Goal: Browse casually

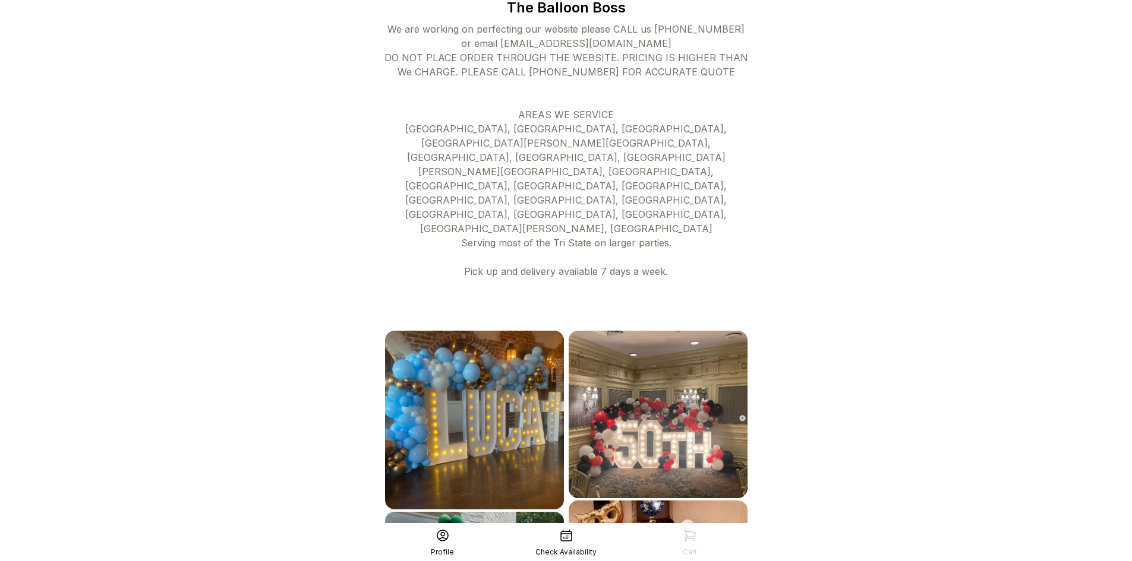
scroll to position [383, 0]
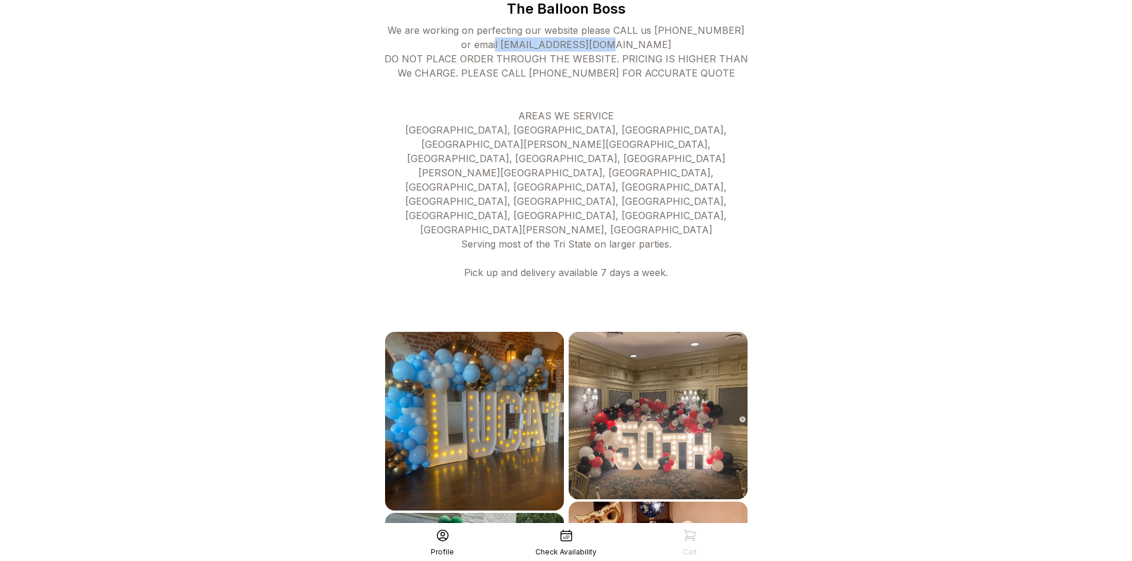
drag, startPoint x: 495, startPoint y: 39, endPoint x: 656, endPoint y: 44, distance: 161.0
click at [656, 44] on div "We are working on perfecting our website please CALL us [PHONE_NUMBER] or email…" at bounding box center [566, 172] width 367 height 299
copy div "[EMAIL_ADDRESS][DOMAIN_NAME]"
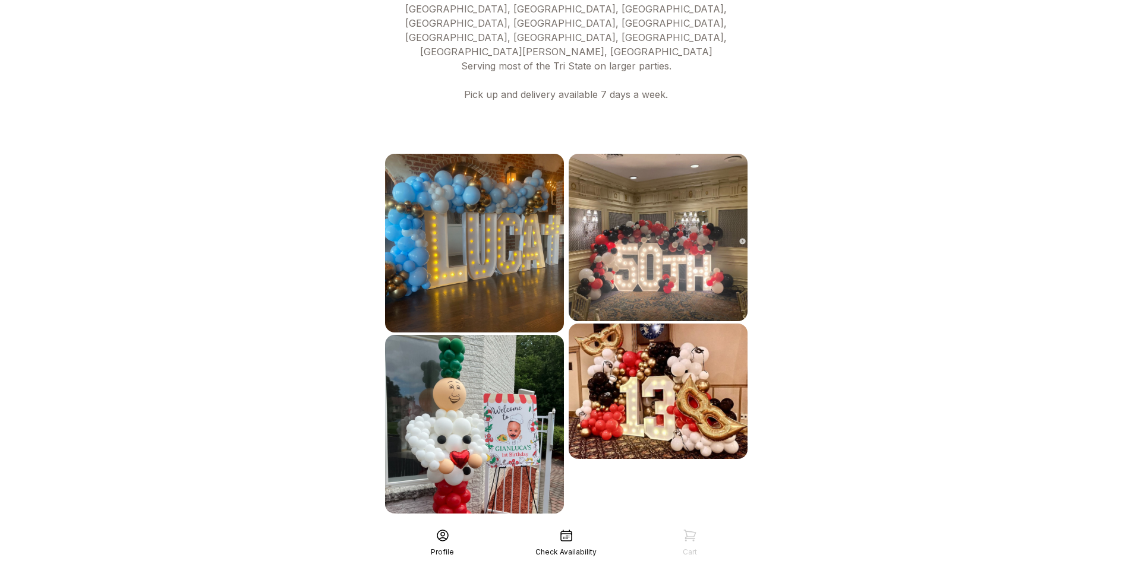
click at [579, 526] on div "See More" at bounding box center [566, 540] width 367 height 29
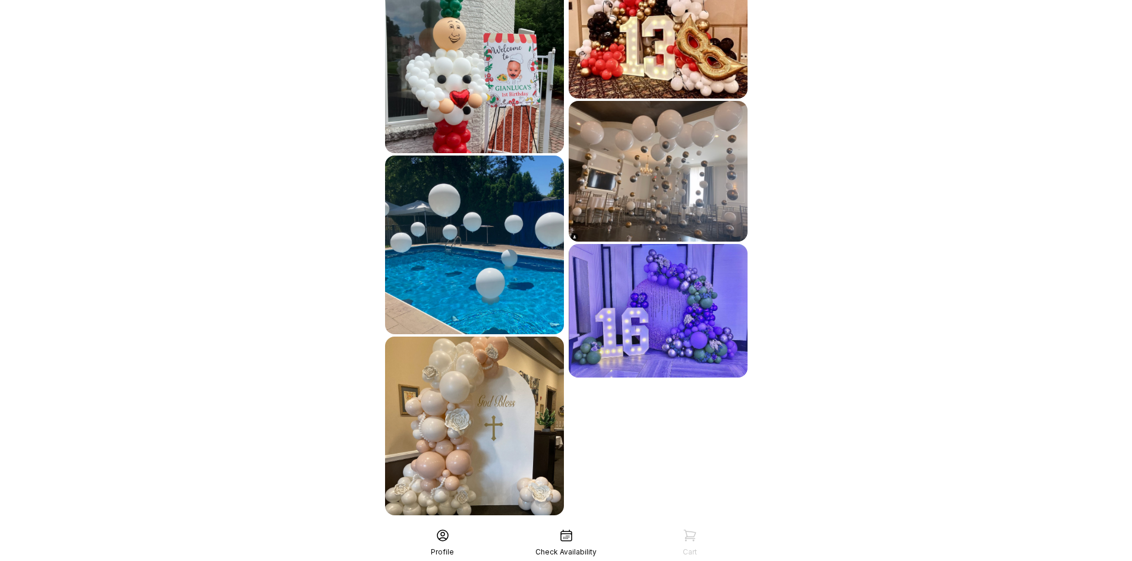
scroll to position [924, 0]
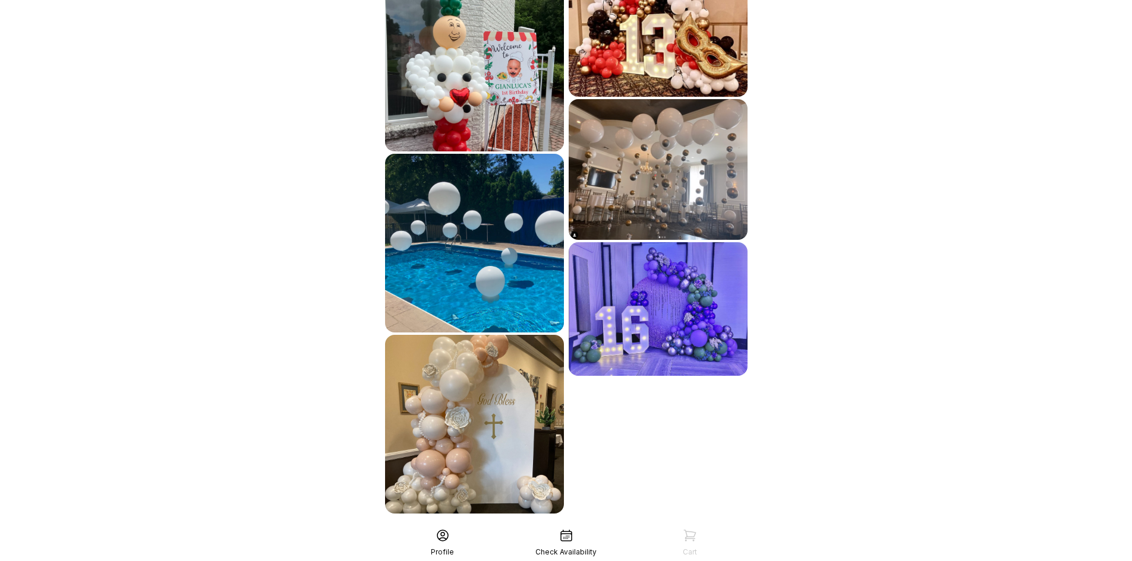
click at [562, 526] on div "See More" at bounding box center [566, 540] width 367 height 29
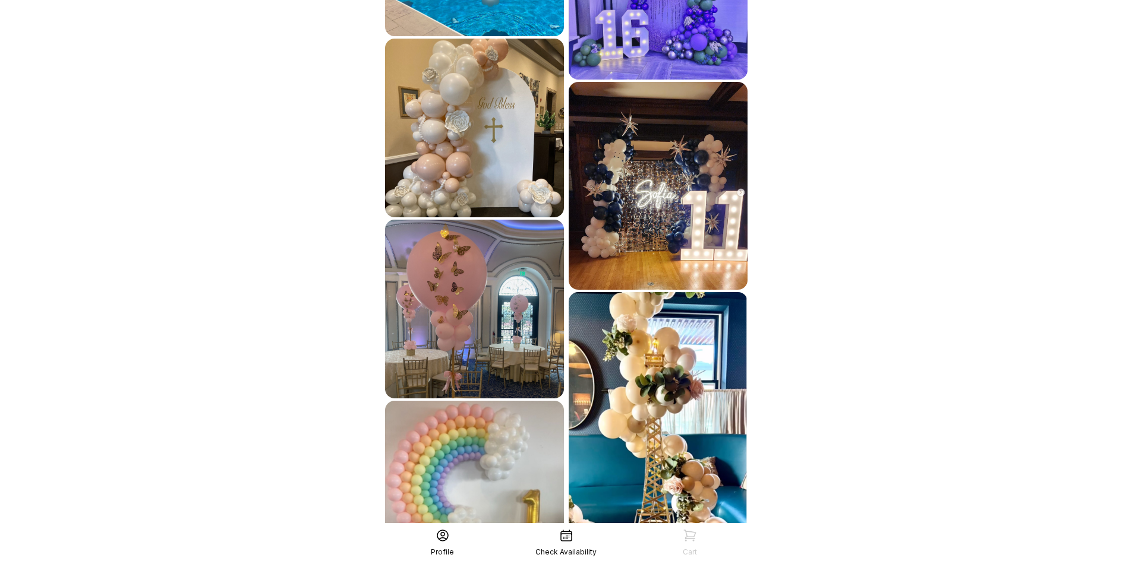
scroll to position [1288, 0]
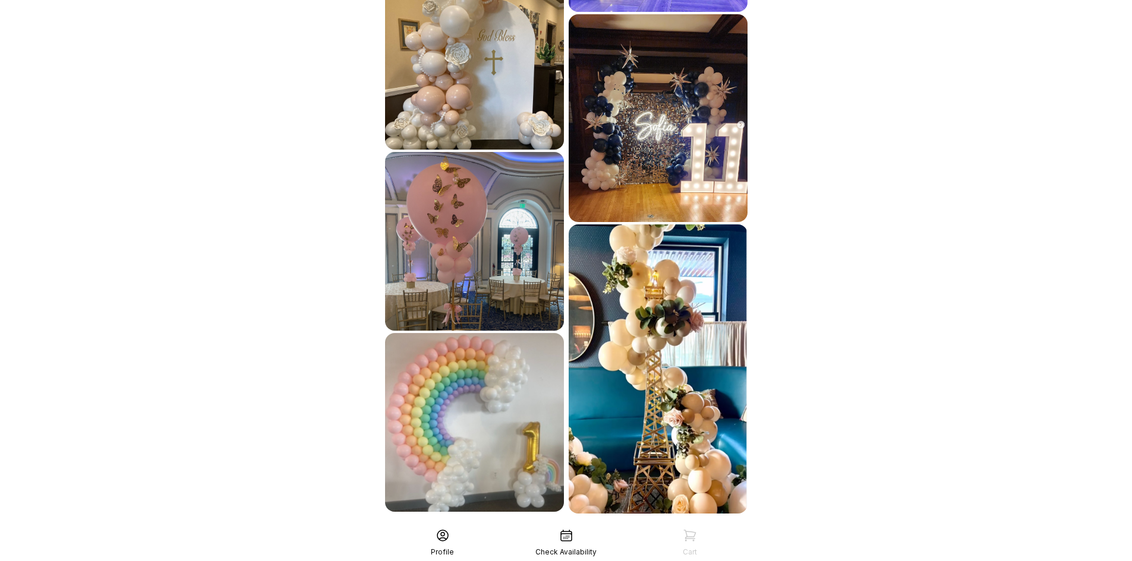
click at [645, 526] on div "See More" at bounding box center [566, 540] width 367 height 29
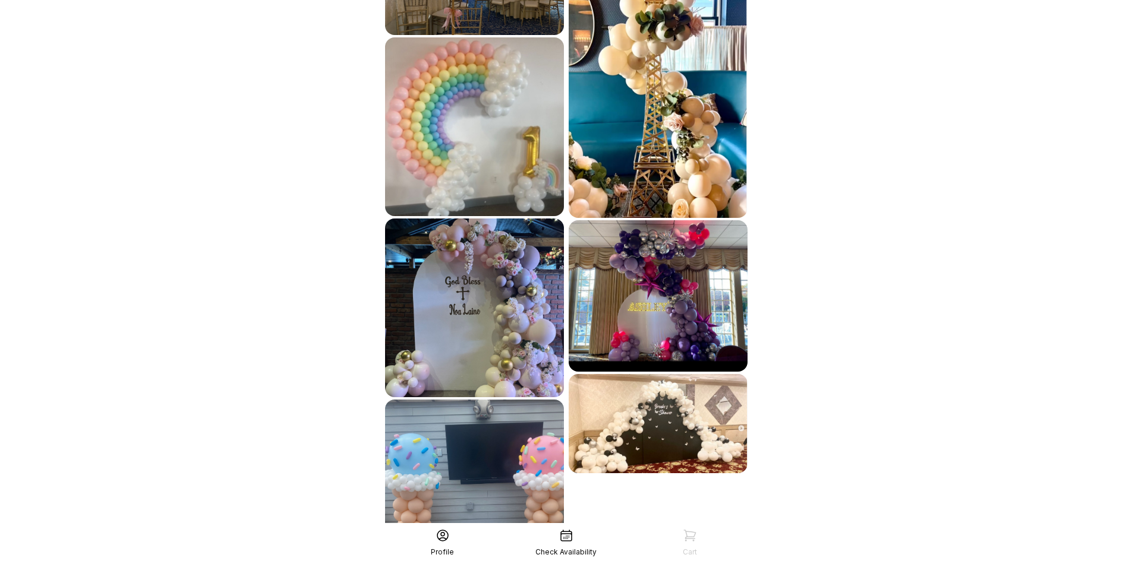
scroll to position [1648, 0]
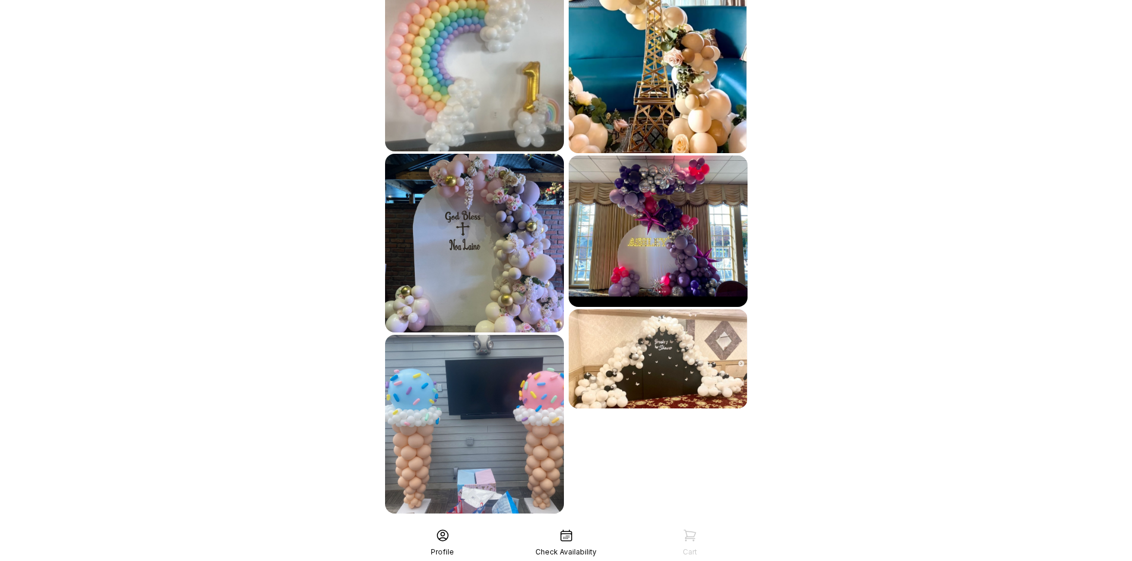
click at [676, 526] on div "See More" at bounding box center [566, 540] width 367 height 29
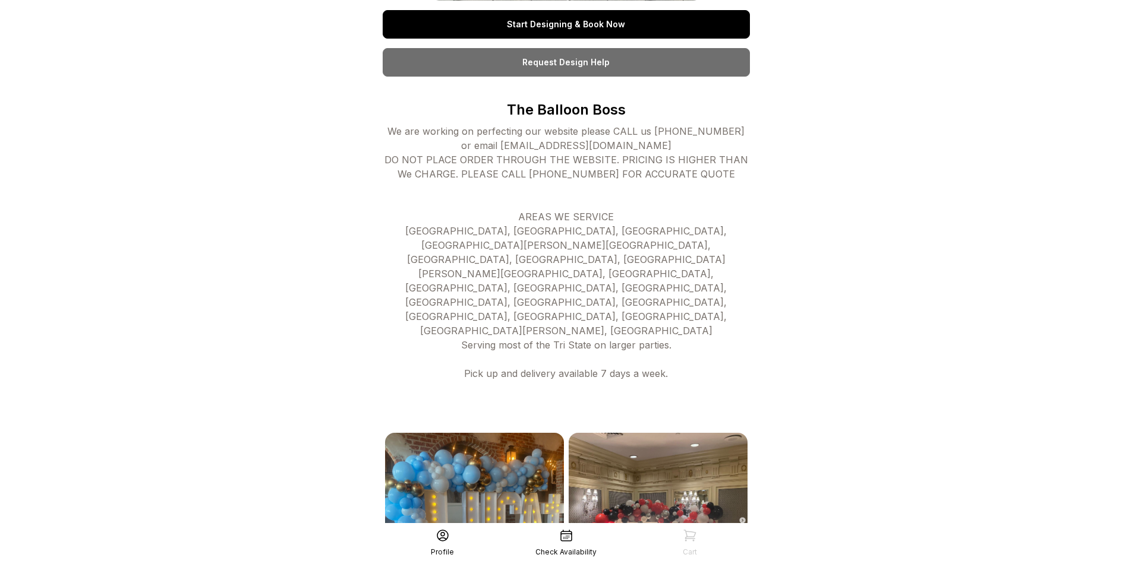
scroll to position [520, 0]
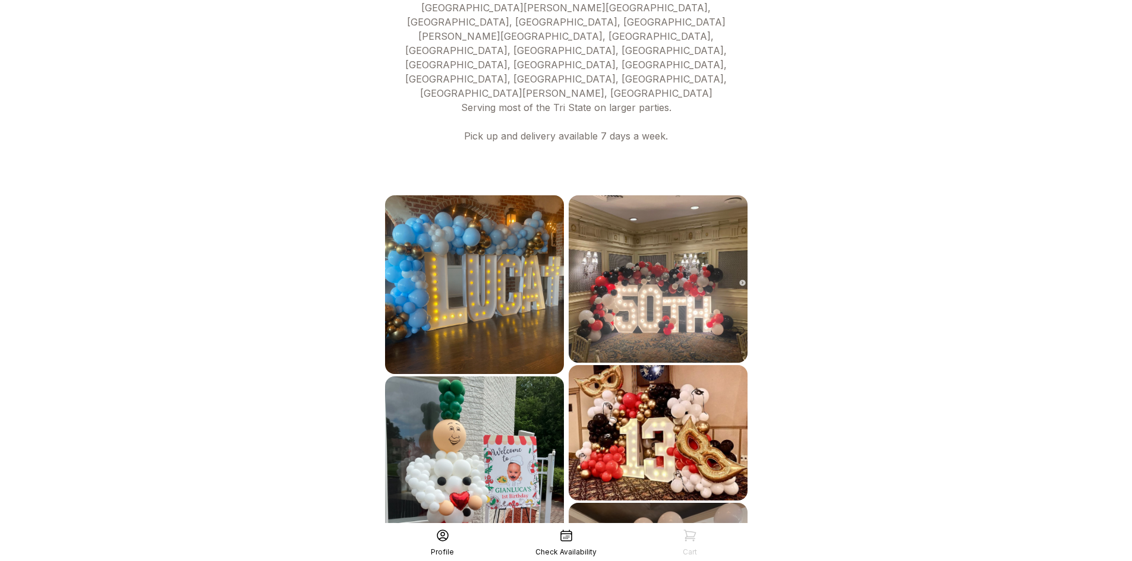
click at [695, 232] on img at bounding box center [657, 279] width 179 height 168
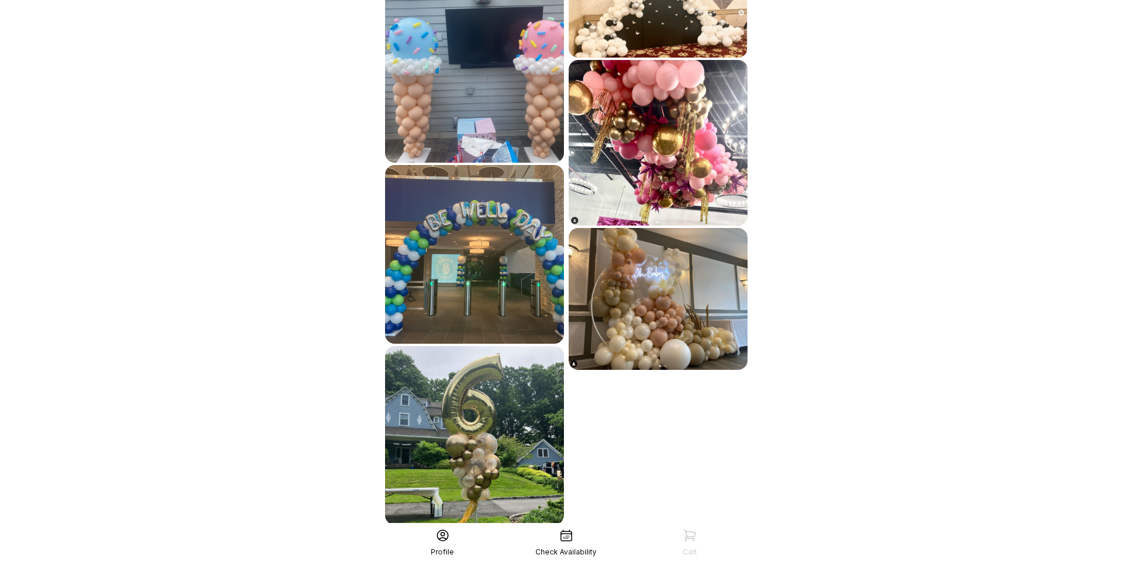
scroll to position [2011, 0]
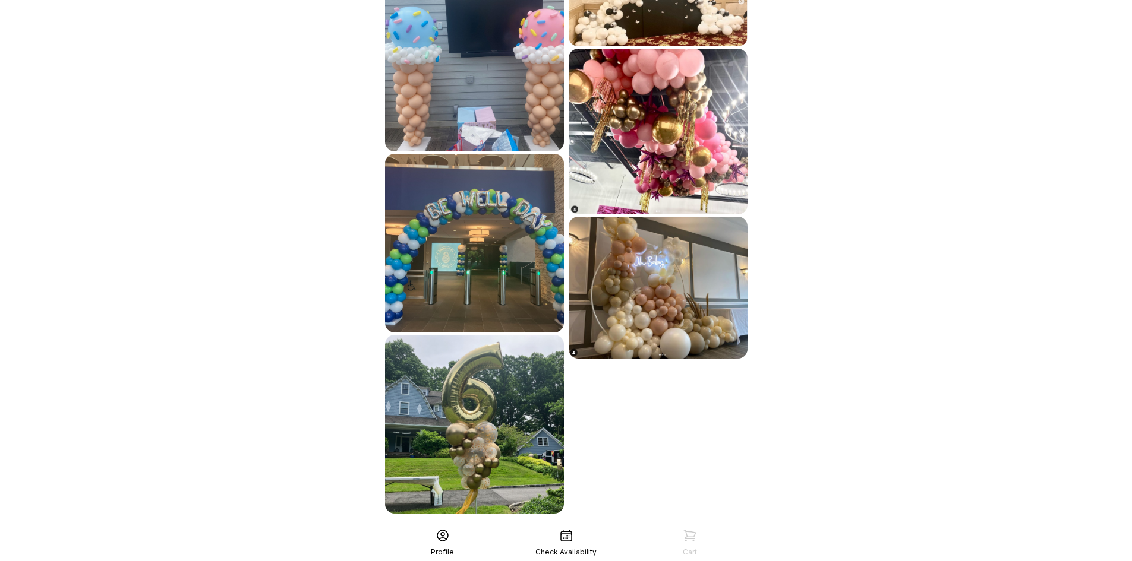
click at [644, 526] on div "See More" at bounding box center [566, 540] width 367 height 29
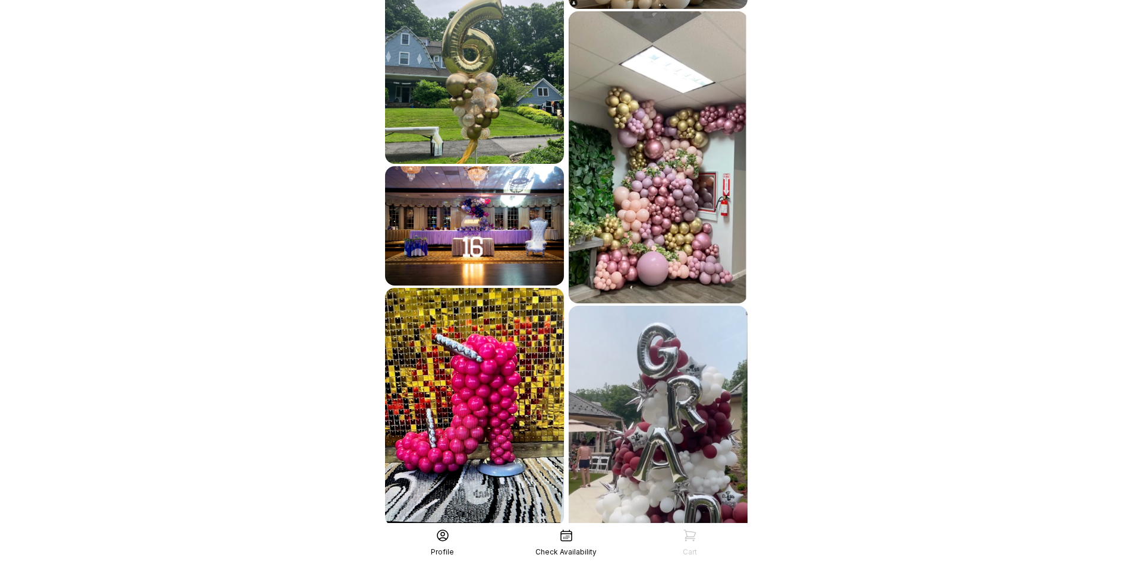
scroll to position [2403, 0]
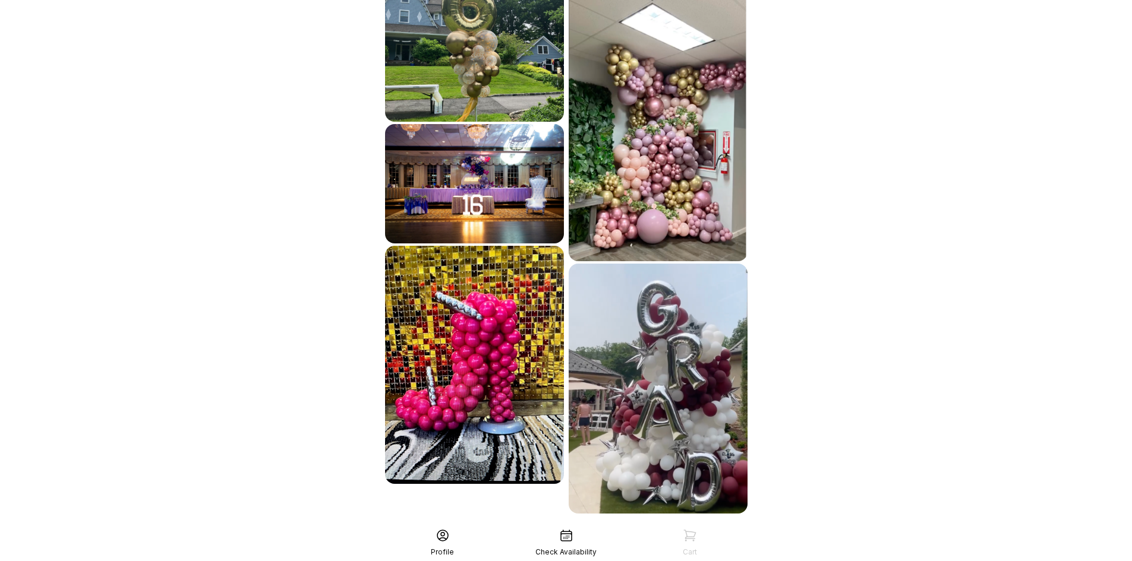
click at [684, 526] on div "See More" at bounding box center [566, 540] width 367 height 29
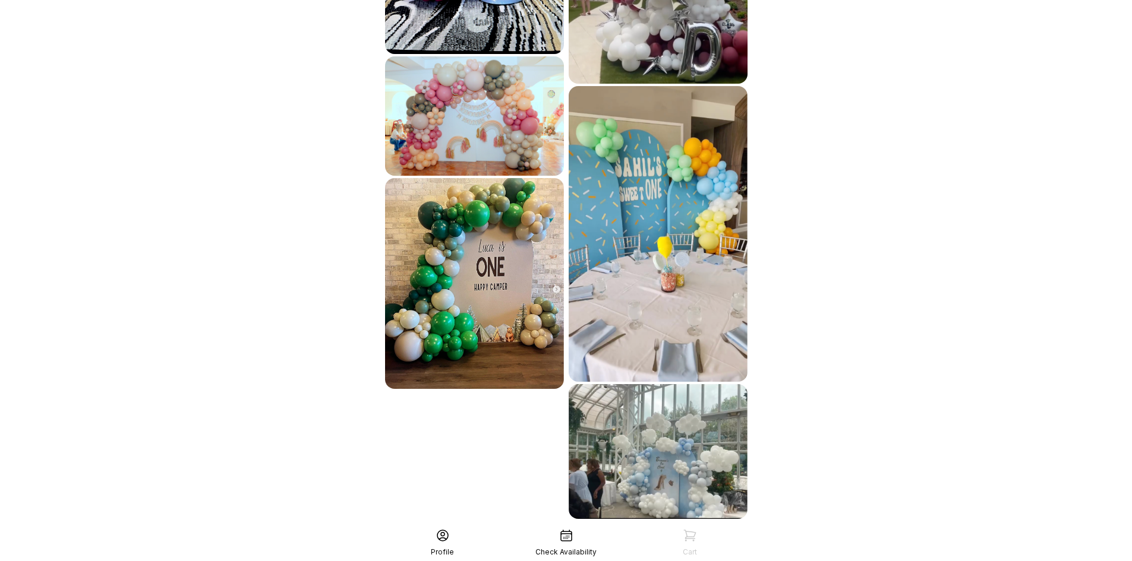
scroll to position [2838, 0]
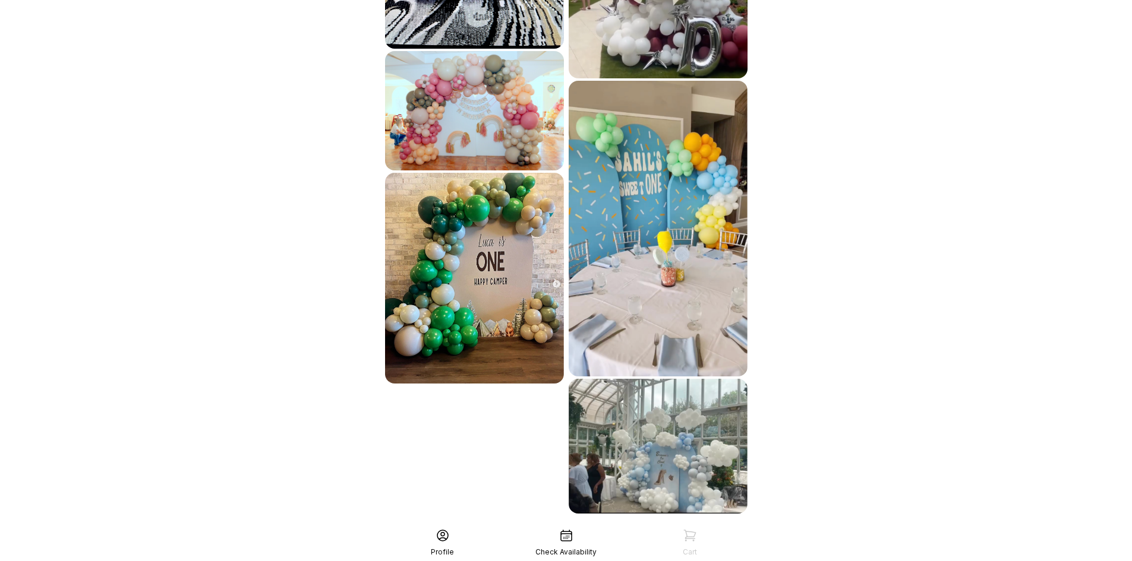
click at [603, 526] on div "See More" at bounding box center [566, 540] width 367 height 29
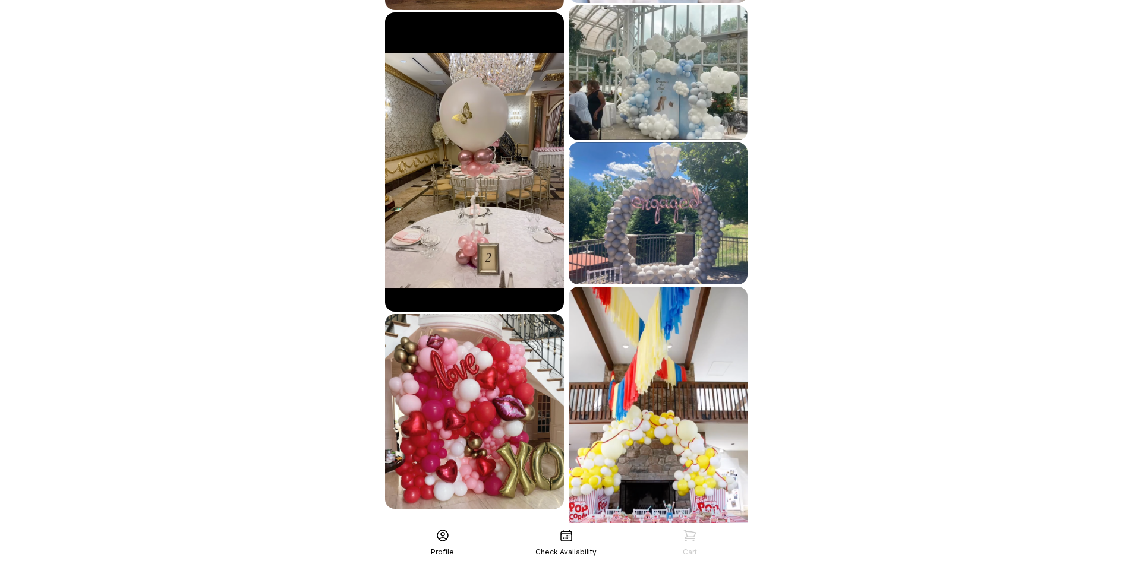
scroll to position [3282, 0]
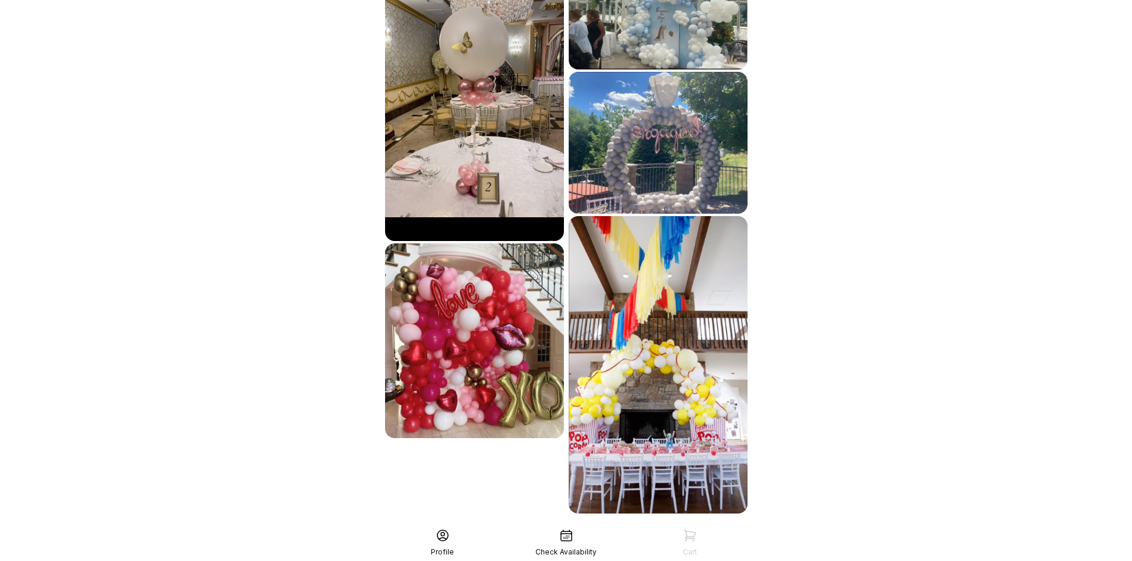
click at [689, 526] on div "See More" at bounding box center [566, 540] width 367 height 29
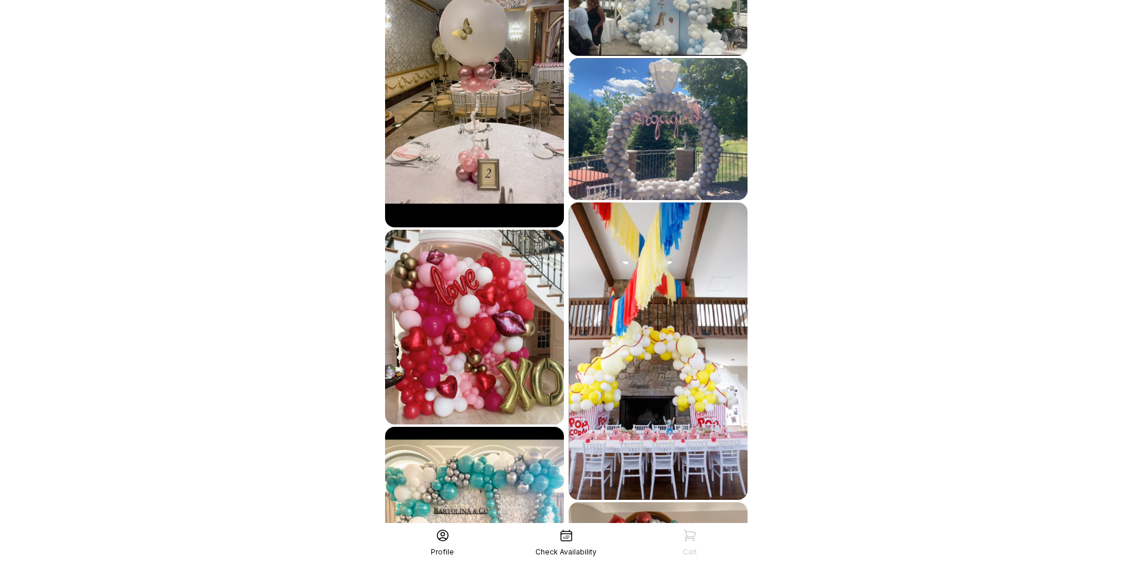
scroll to position [3578, 0]
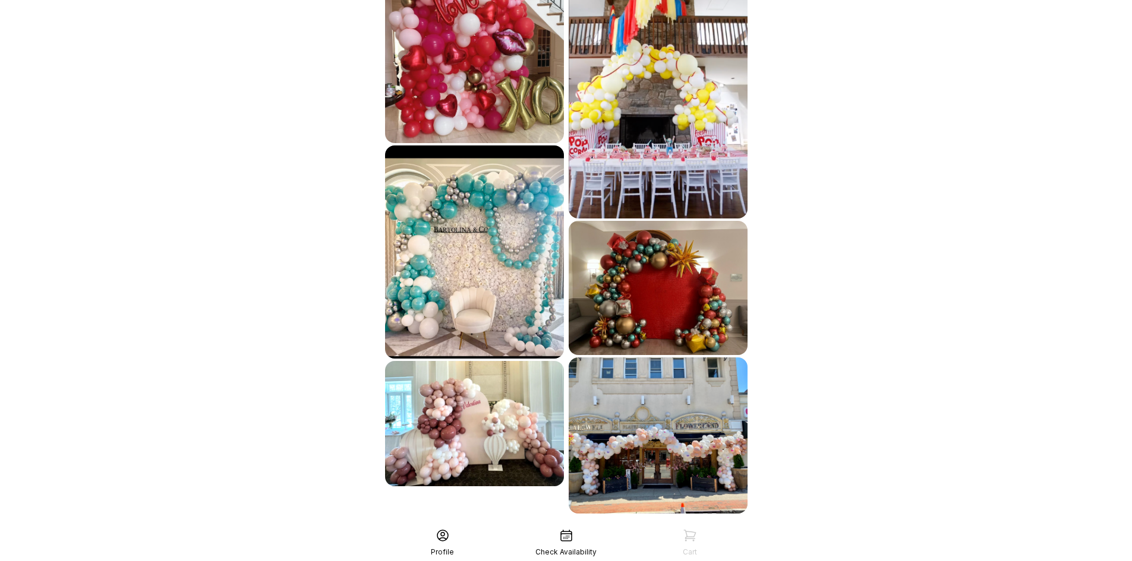
click at [648, 526] on div "See More" at bounding box center [566, 540] width 367 height 29
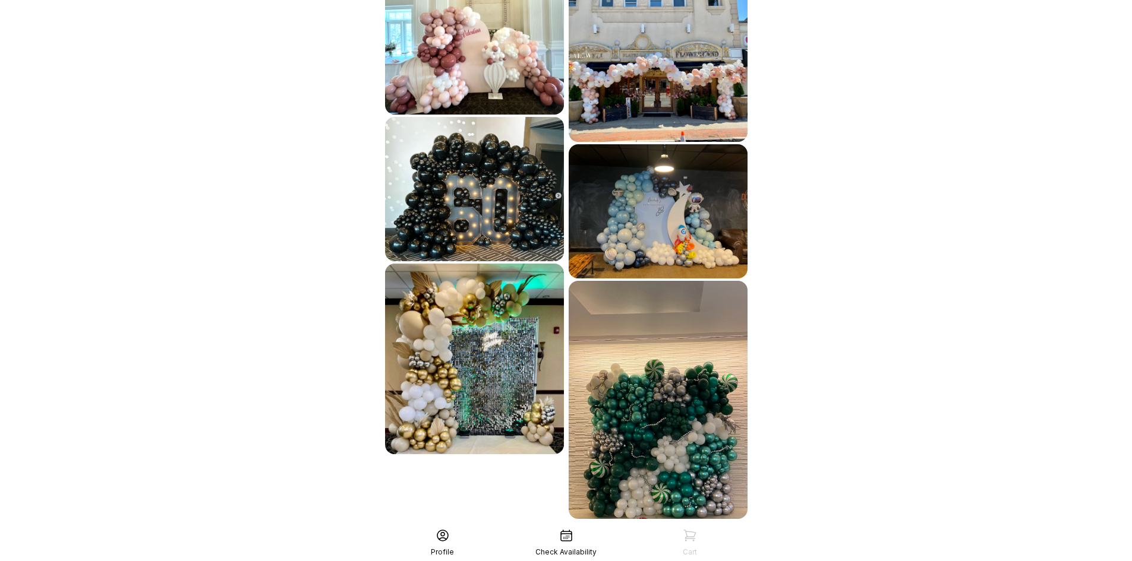
scroll to position [3955, 0]
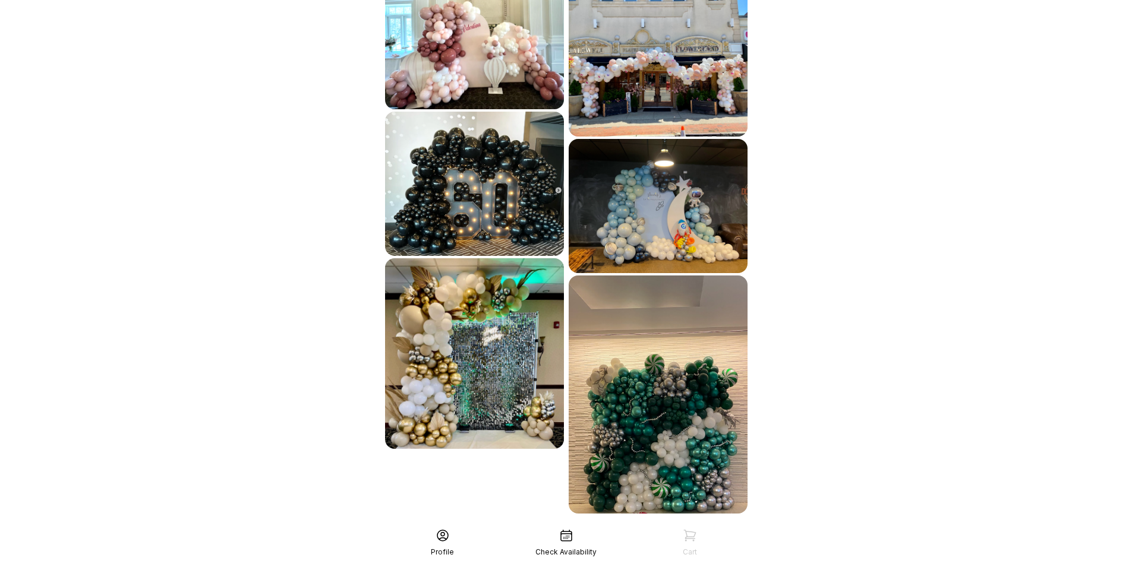
click at [573, 526] on div "See More" at bounding box center [566, 540] width 367 height 29
click at [639, 526] on div "See More" at bounding box center [566, 540] width 367 height 29
click at [620, 526] on div "See More" at bounding box center [566, 540] width 367 height 29
click at [713, 526] on div "See More" at bounding box center [566, 540] width 367 height 29
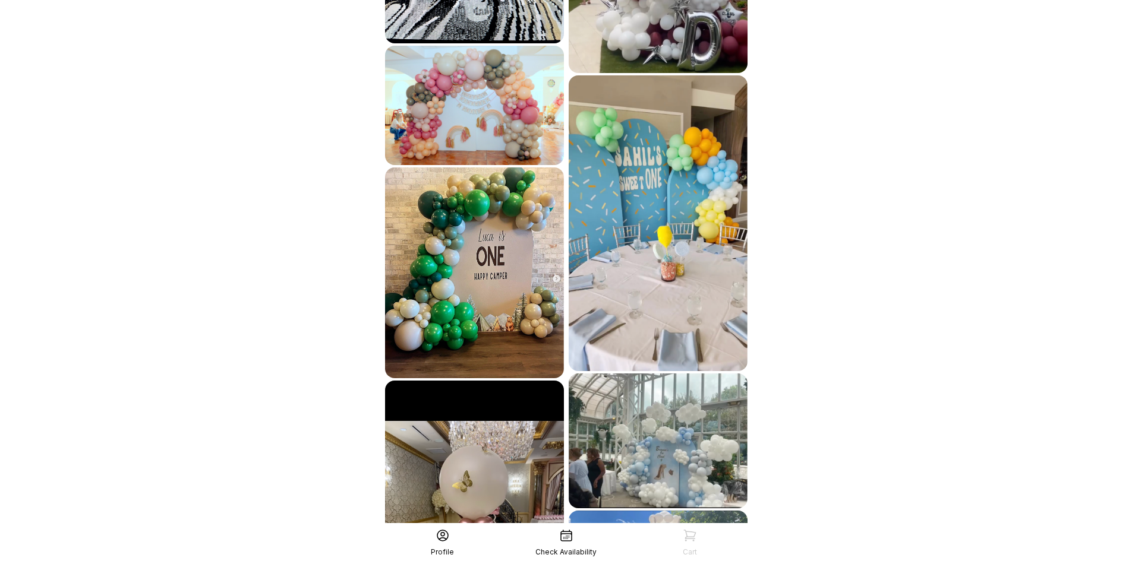
scroll to position [2826, 0]
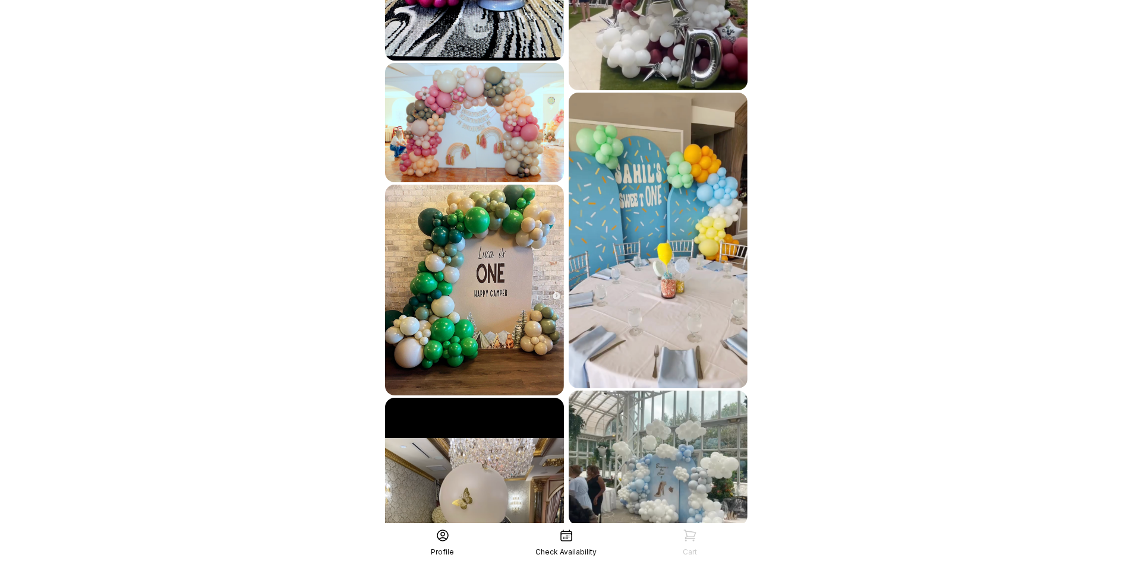
click at [512, 216] on img at bounding box center [474, 290] width 179 height 211
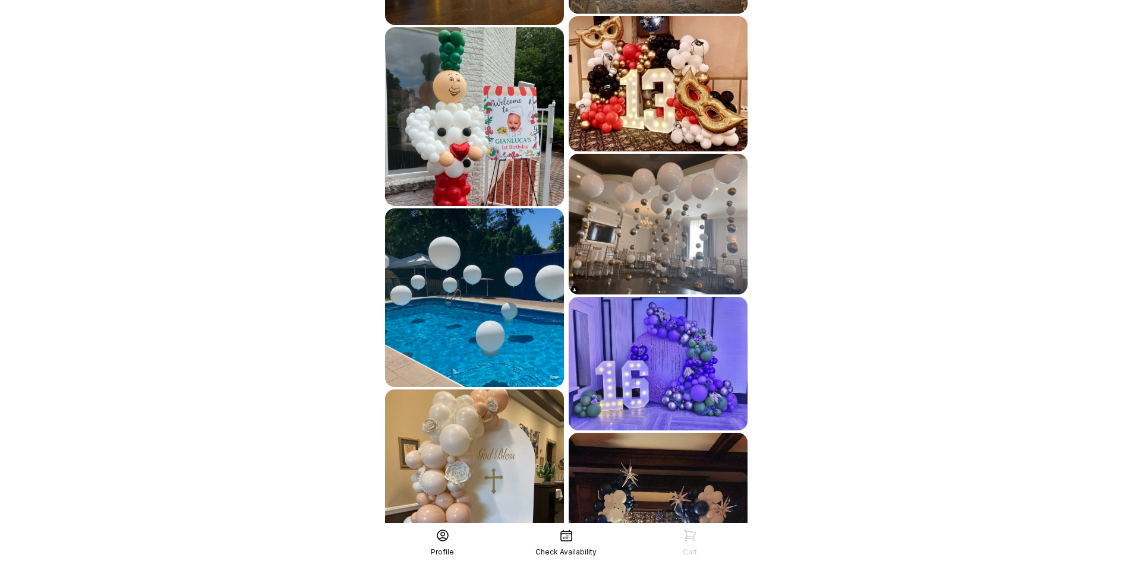
scroll to position [807, 0]
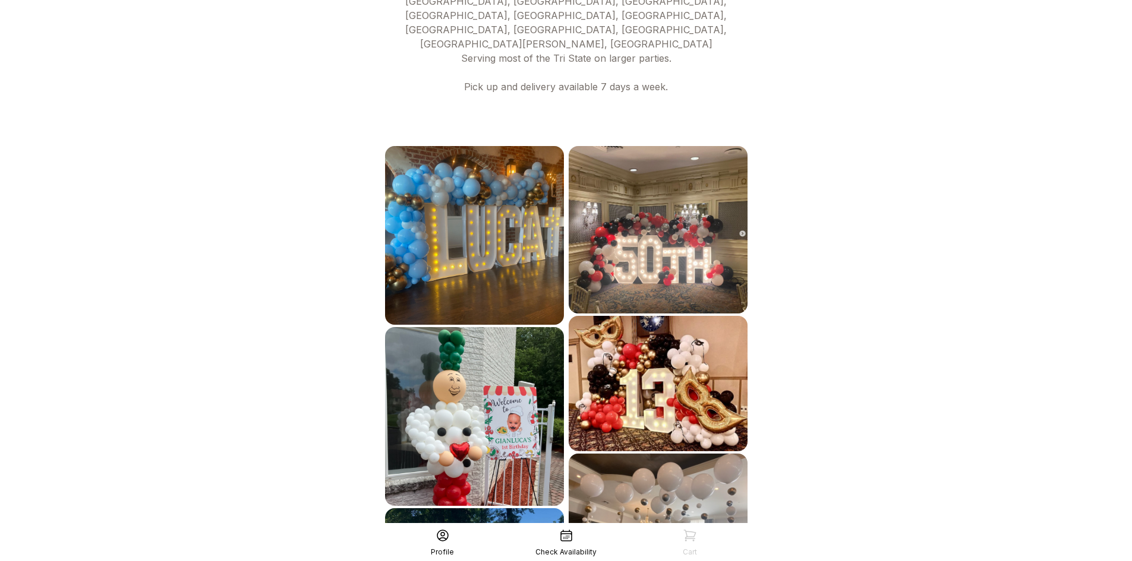
click at [667, 178] on img at bounding box center [657, 230] width 179 height 168
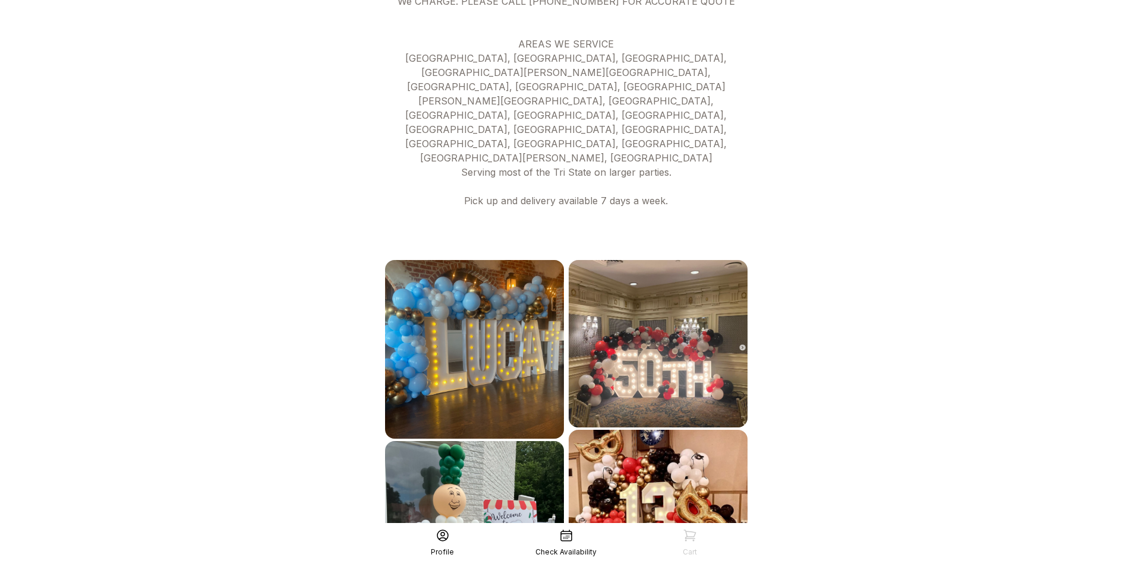
scroll to position [475, 0]
